Goal: Transaction & Acquisition: Purchase product/service

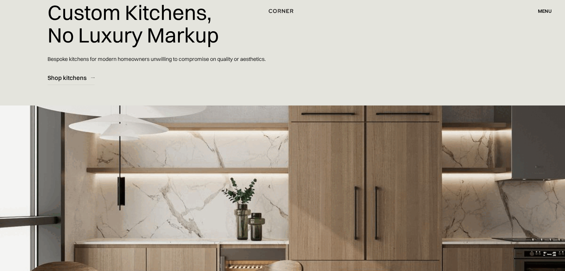
scroll to position [111, 0]
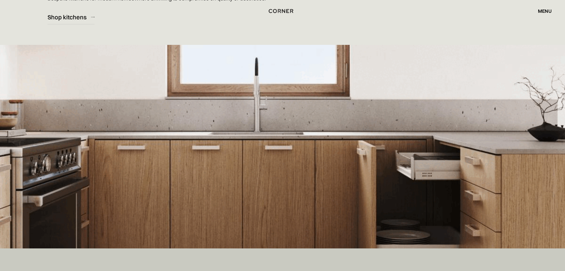
click at [542, 13] on div "menu" at bounding box center [545, 11] width 14 height 5
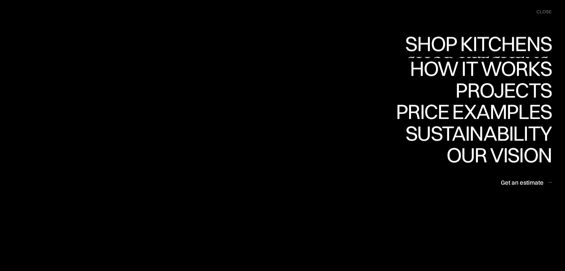
click at [0, 0] on div "Shop Kitchens" at bounding box center [0, 0] width 0 height 0
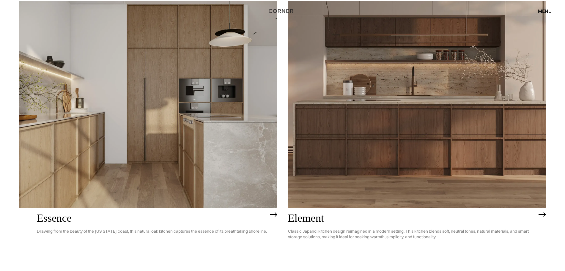
scroll to position [372, 0]
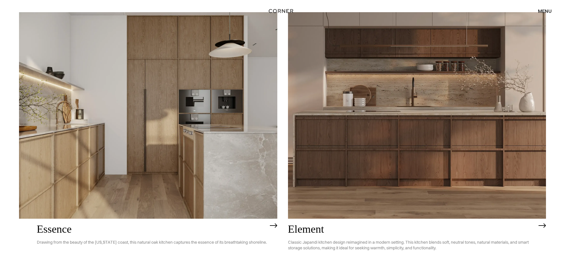
click at [247, 110] on img at bounding box center [148, 115] width 258 height 207
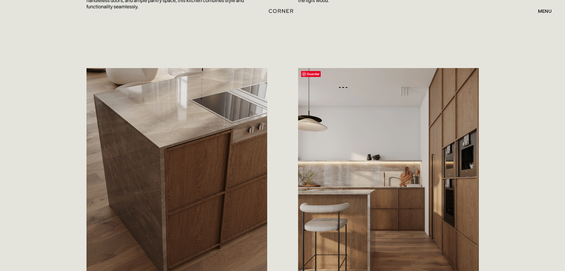
scroll to position [594, 0]
